Goal: Task Accomplishment & Management: Complete application form

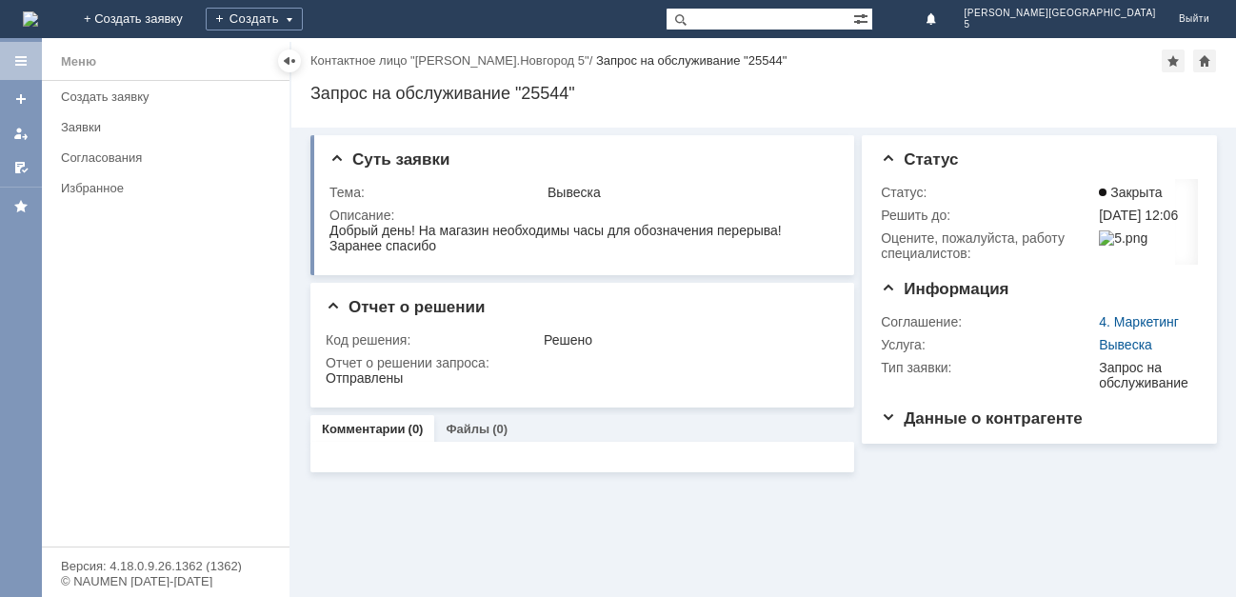
drag, startPoint x: 103, startPoint y: 15, endPoint x: 122, endPoint y: 27, distance: 22.2
click at [38, 15] on img at bounding box center [30, 18] width 15 height 15
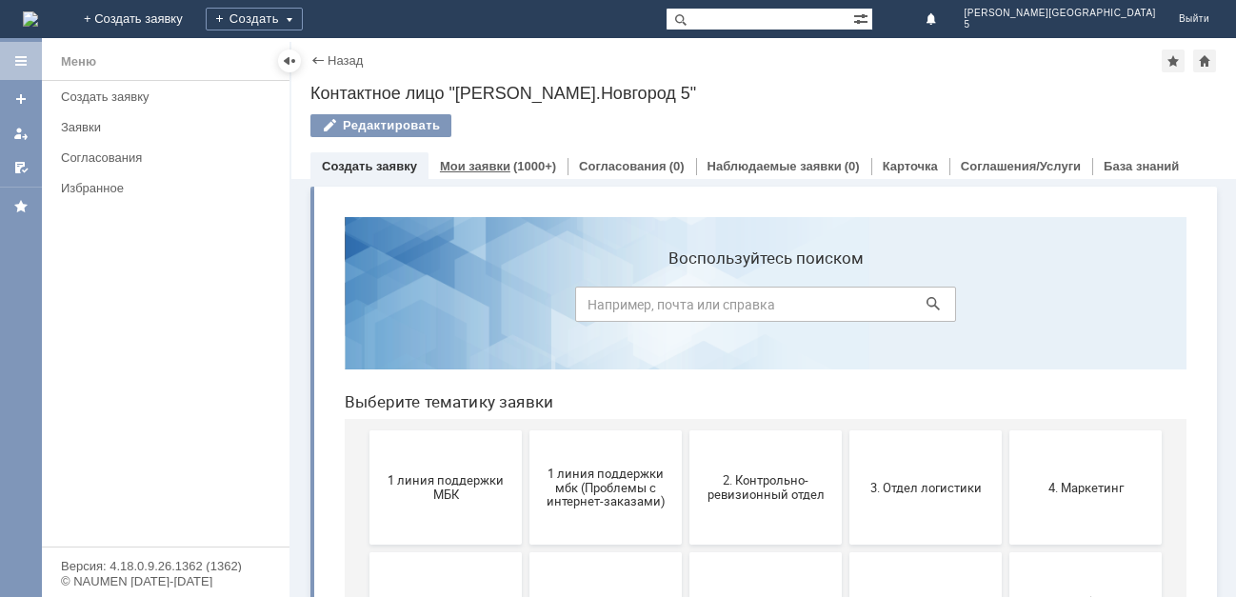
click at [496, 159] on link "Мои заявки" at bounding box center [475, 166] width 70 height 14
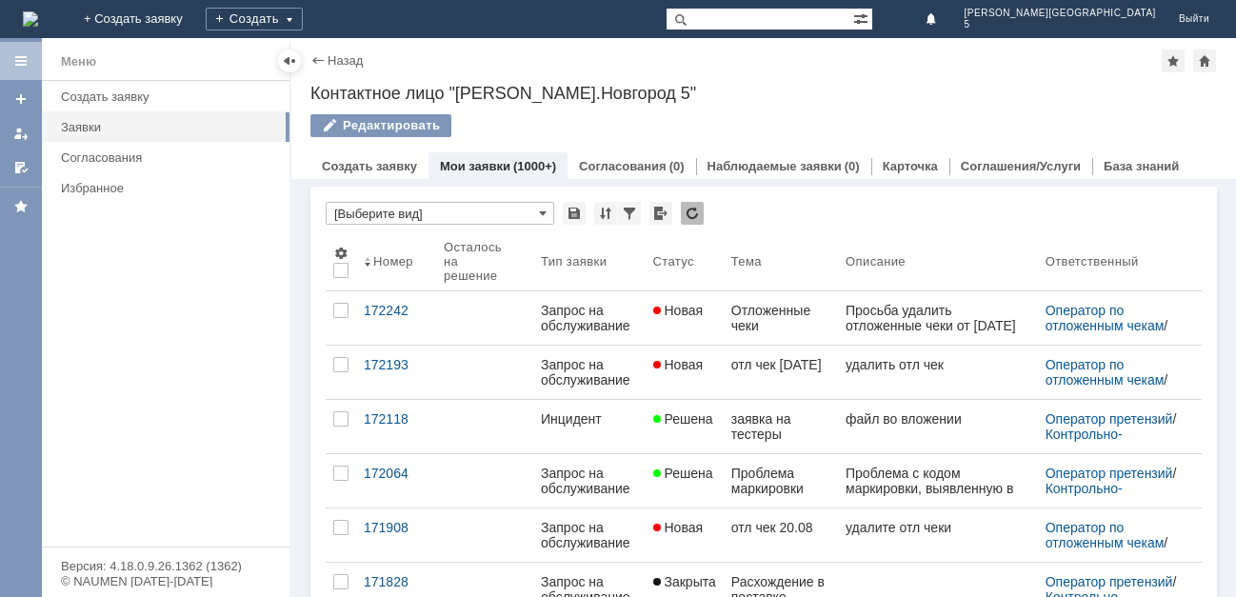
click at [38, 11] on img at bounding box center [30, 18] width 15 height 15
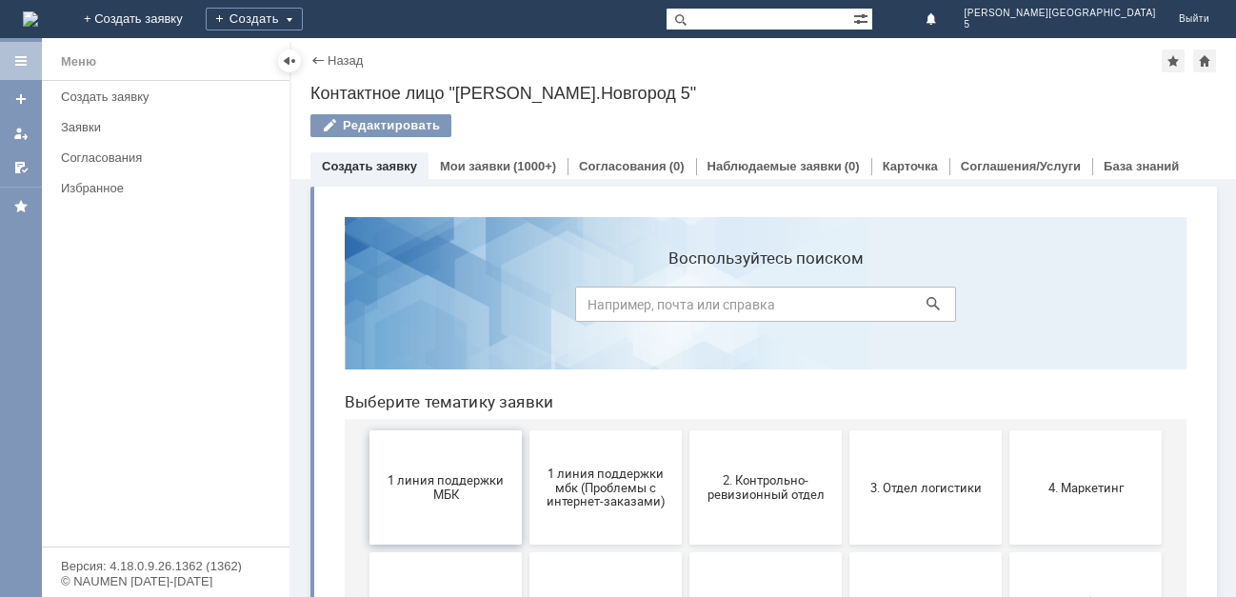
click at [425, 504] on button "1 линия поддержки МБК" at bounding box center [445, 487] width 152 height 114
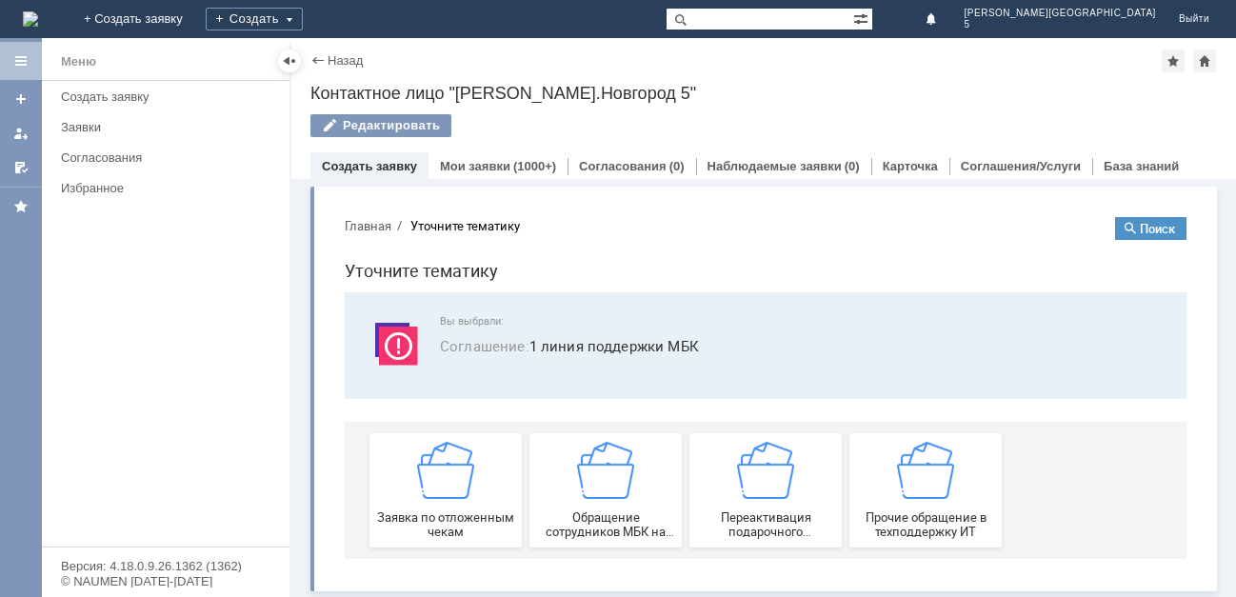
click at [425, 504] on div "Заявка по отложенным чекам" at bounding box center [445, 490] width 141 height 97
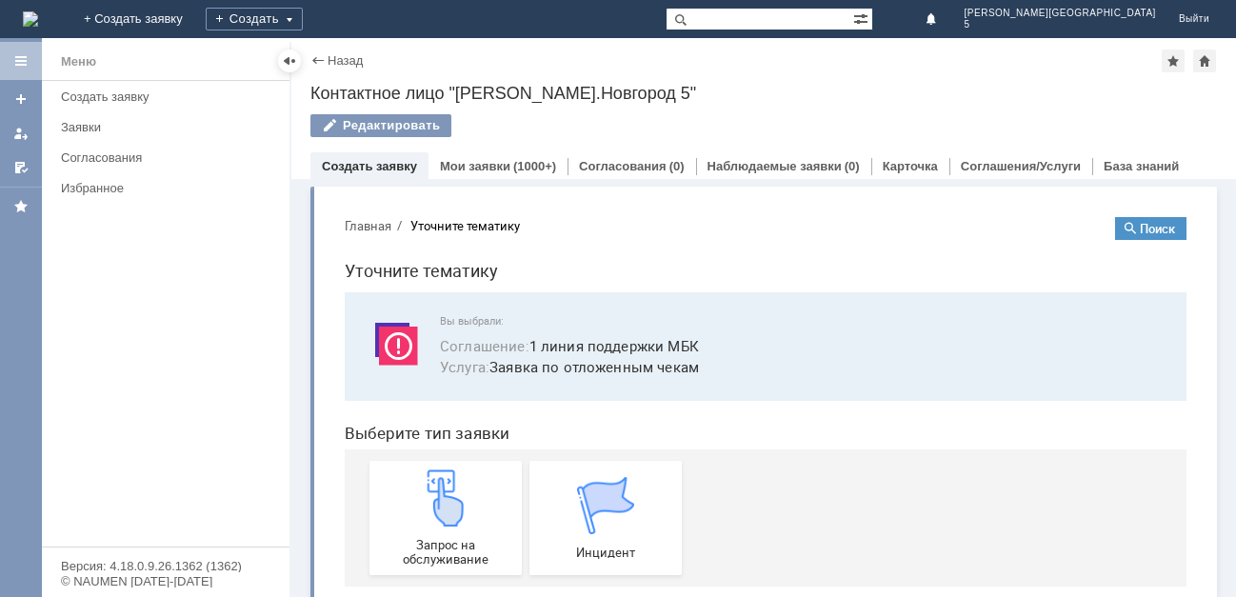
click at [425, 504] on img at bounding box center [445, 497] width 57 height 57
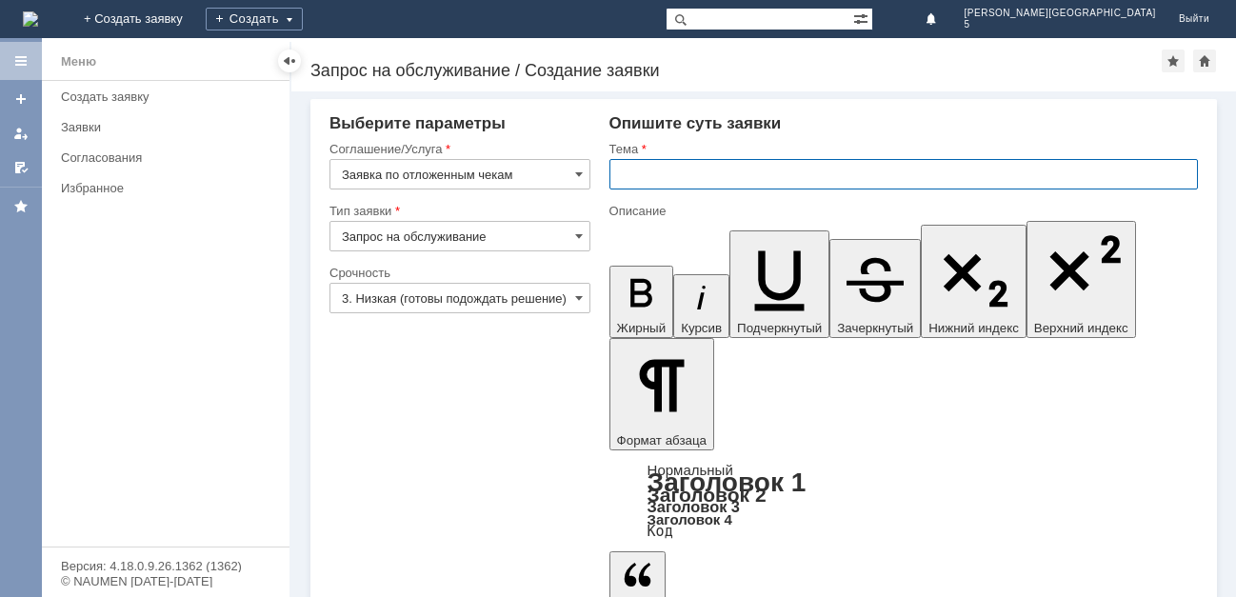
click at [671, 163] on input "text" at bounding box center [903, 174] width 589 height 30
type input "отл чек [DATE]"
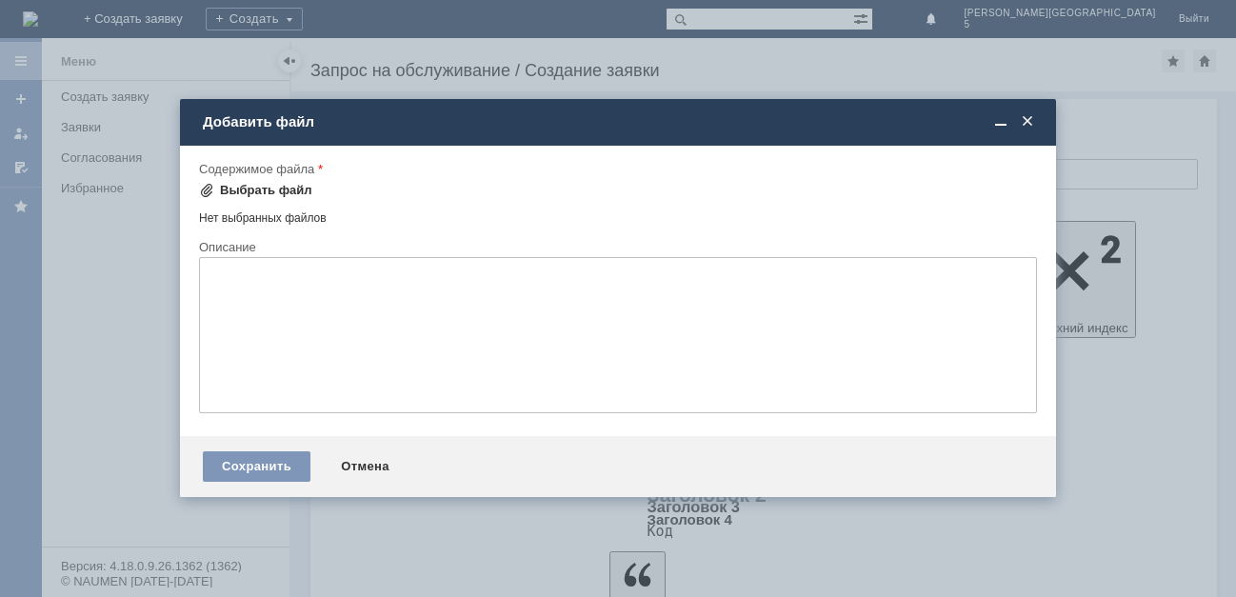
click at [242, 194] on div "Выбрать файл" at bounding box center [266, 190] width 92 height 15
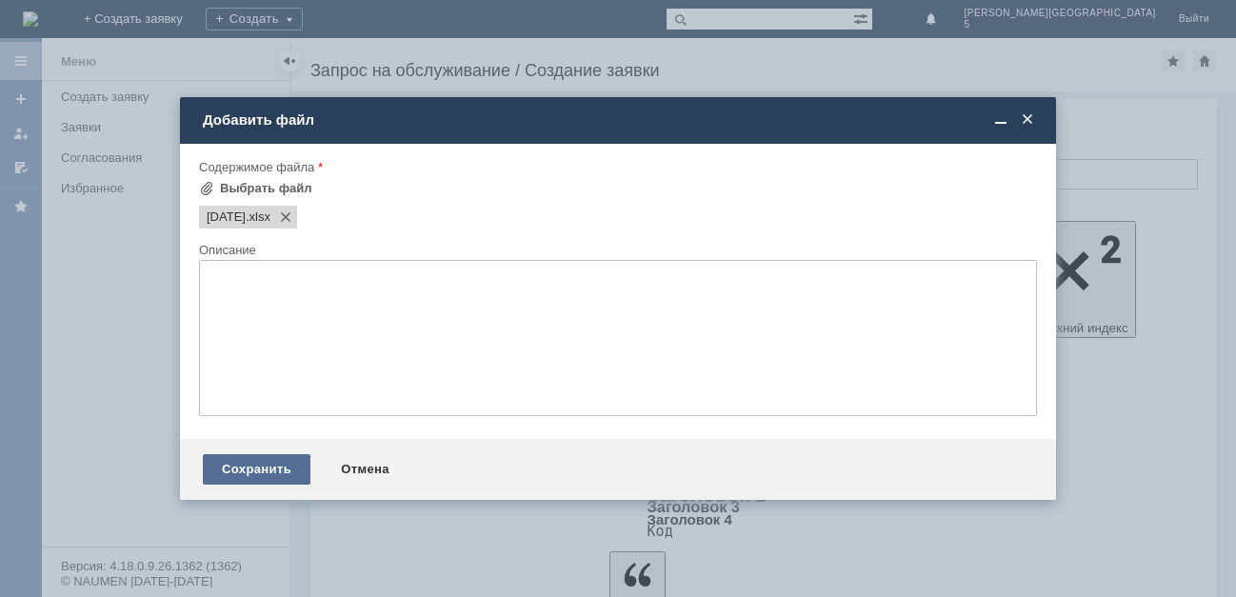
click at [267, 465] on div "Сохранить" at bounding box center [257, 469] width 108 height 30
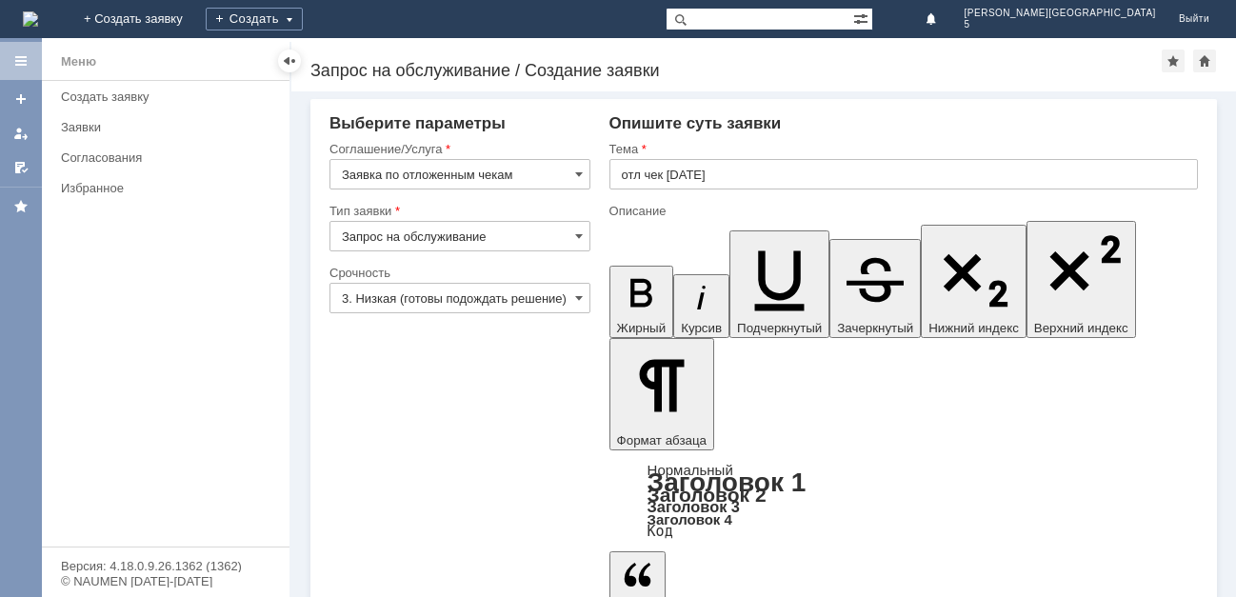
click at [658, 171] on input "отл чек [DATE]" at bounding box center [903, 174] width 589 height 30
click at [658, 170] on input "отл чек [DATE]" at bounding box center [903, 174] width 589 height 30
type input "отл чеки [DATE]"
